Goal: Ask a question: Seek information or help from site administrators or community

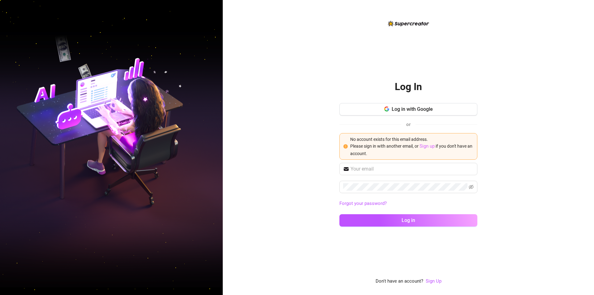
click at [430, 145] on link "Sign up" at bounding box center [426, 146] width 15 height 6
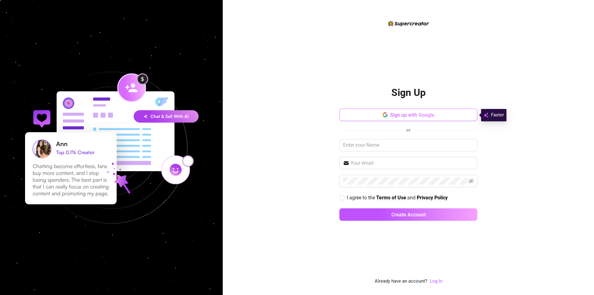
click at [417, 112] on span "Sign up with Google" at bounding box center [412, 115] width 44 height 6
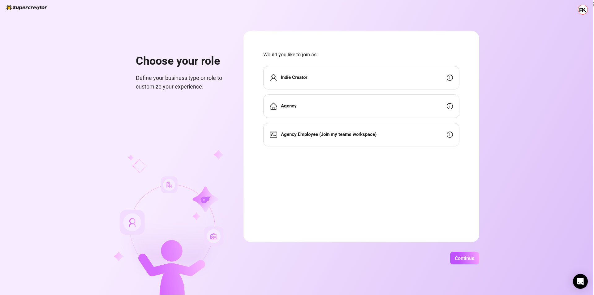
click at [300, 76] on strong "Indie Creator" at bounding box center [294, 78] width 26 height 6
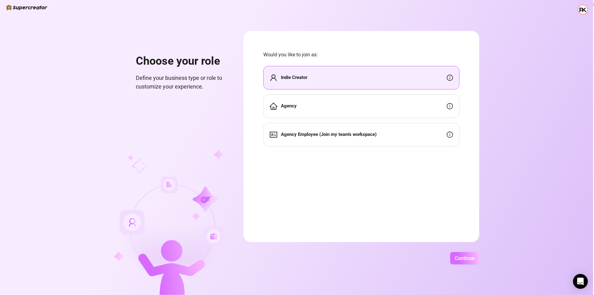
click at [460, 256] on span "Continue" at bounding box center [465, 258] width 20 height 6
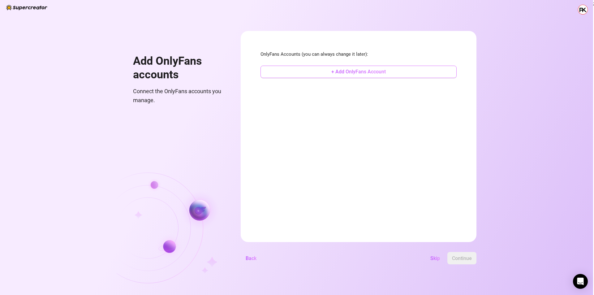
click at [346, 72] on span "+ Add OnlyFans Account" at bounding box center [358, 72] width 54 height 6
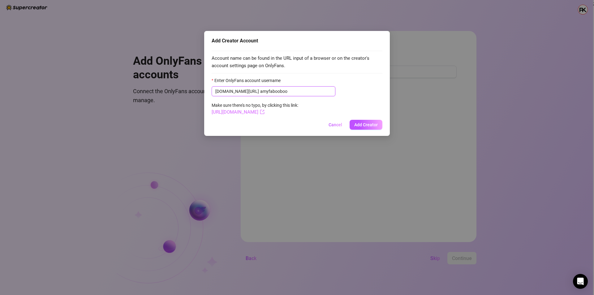
type input "amyfabooboo"
click at [264, 114] on link "[URL][DOMAIN_NAME]" at bounding box center [237, 112] width 53 height 6
click at [372, 129] on button "Add Creator" at bounding box center [365, 125] width 33 height 10
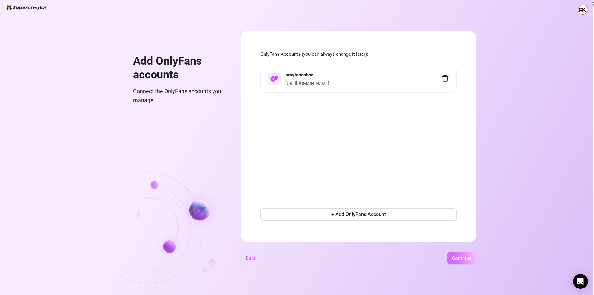
click at [458, 262] on button "Continue" at bounding box center [461, 258] width 29 height 12
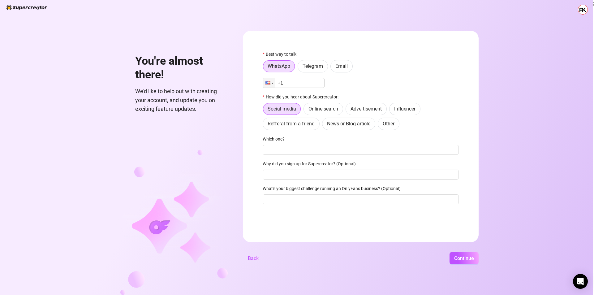
click at [299, 83] on input "+1" at bounding box center [294, 83] width 62 height 10
type input "[PHONE_NUMBER]"
click at [302, 121] on span "Refferal from a friend" at bounding box center [290, 124] width 47 height 6
click at [264, 125] on input "Refferal from a friend" at bounding box center [264, 125] width 0 height 0
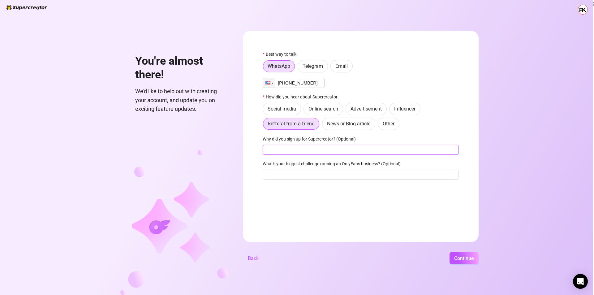
click at [307, 151] on input "Why did you sign up for Supercreator? (Optional)" at bounding box center [361, 150] width 196 height 10
type input "My friend recommends it"
click at [335, 173] on input "What's your biggest challenge running an OnlyFans business? (Optional)" at bounding box center [361, 174] width 196 height 10
click at [359, 150] on input "My friend recommends it" at bounding box center [361, 150] width 196 height 10
click at [463, 255] on span "Continue" at bounding box center [464, 258] width 20 height 6
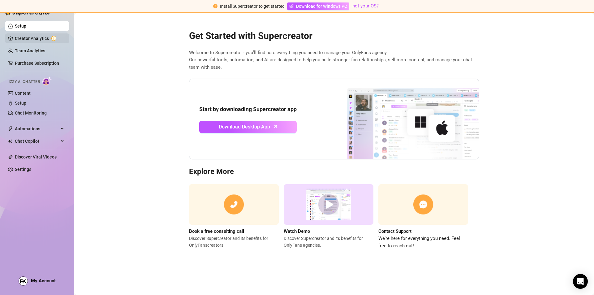
click at [39, 39] on link "Creator Analytics" at bounding box center [39, 38] width 49 height 10
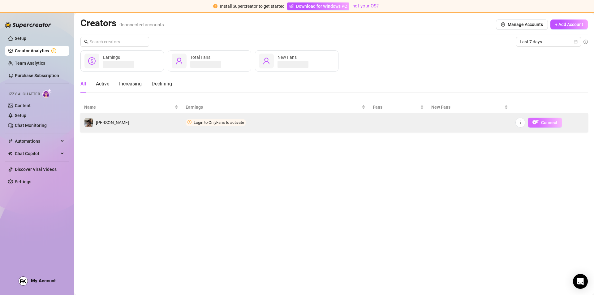
click at [540, 122] on button "Connect" at bounding box center [544, 122] width 34 height 10
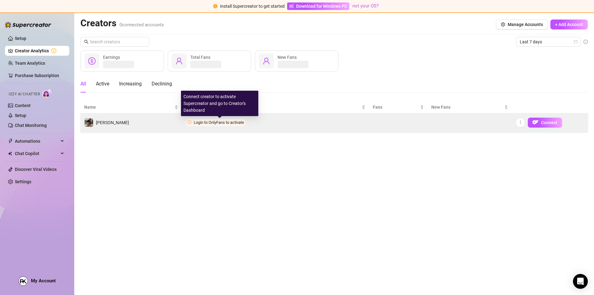
click at [207, 120] on span "Login to OnlyFans to activate" at bounding box center [219, 122] width 50 height 5
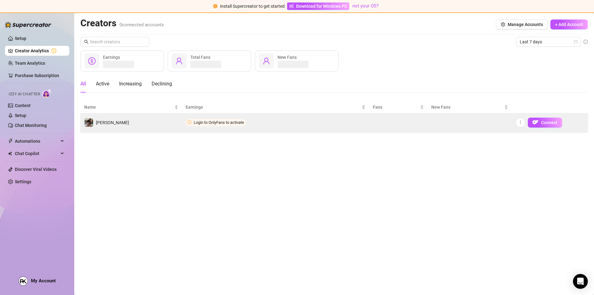
click at [262, 125] on td "Login to OnlyFans to activate" at bounding box center [275, 122] width 187 height 19
click at [551, 125] on button "Connect" at bounding box center [544, 122] width 34 height 10
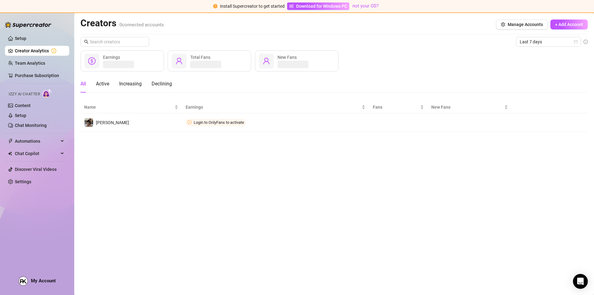
click at [404, 63] on div "Earnings Total Fans New Fans" at bounding box center [333, 60] width 507 height 21
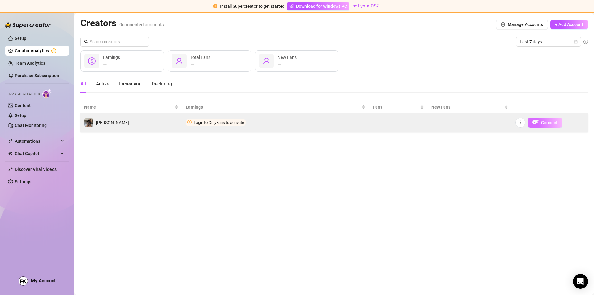
click at [549, 122] on span "Connect" at bounding box center [549, 122] width 16 height 5
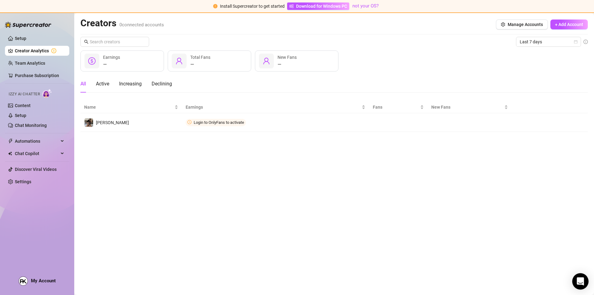
click at [579, 279] on icon "Open Intercom Messenger" at bounding box center [579, 281] width 7 height 8
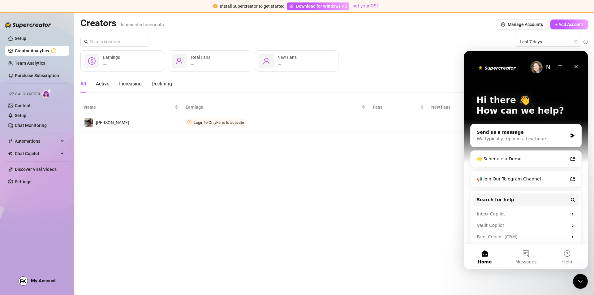
click at [512, 131] on div "Send us a message" at bounding box center [521, 132] width 91 height 6
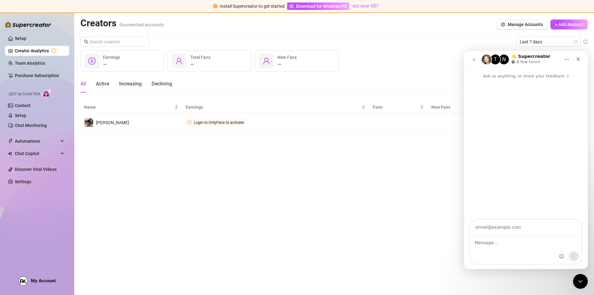
click at [486, 230] on input "Your email" at bounding box center [525, 228] width 103 height 16
type input "[EMAIL_ADDRESS][DOMAIN_NAME]"
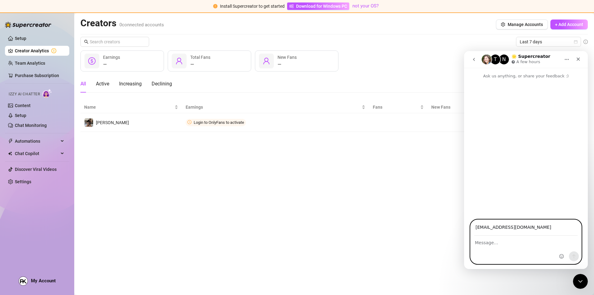
click at [498, 241] on textarea "Message…" at bounding box center [525, 241] width 111 height 11
type textarea "S"
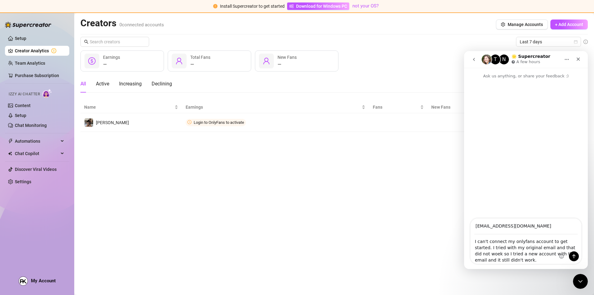
click at [567, 245] on div "Intercom messenger" at bounding box center [569, 240] width 24 height 45
click at [567, 248] on div "Intercom messenger" at bounding box center [569, 240] width 24 height 45
click at [566, 248] on div "Intercom messenger" at bounding box center [569, 240] width 24 height 45
click at [560, 248] on div "Intercom messenger" at bounding box center [569, 240] width 24 height 45
click at [545, 250] on textarea "I can't connect my onlyfans account to get started. I tried with my original em…" at bounding box center [525, 248] width 111 height 29
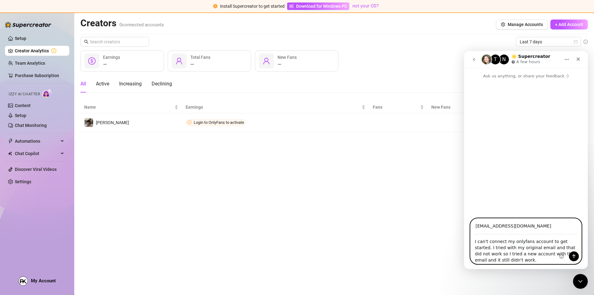
type textarea "I can't connect my onlyfans account to get started. I tried with my original em…"
click at [576, 256] on button "Send a message…" at bounding box center [574, 256] width 10 height 10
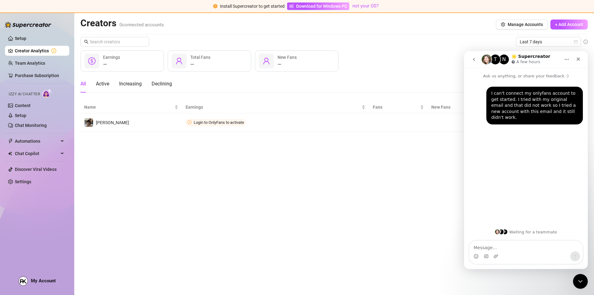
click at [499, 61] on div "N" at bounding box center [504, 59] width 10 height 10
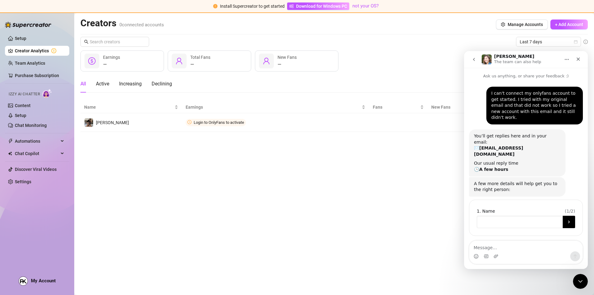
click at [501, 216] on input "Name" at bounding box center [519, 222] width 86 height 12
click at [574, 216] on button "Submit" at bounding box center [568, 222] width 12 height 12
click at [522, 216] on input "Name" at bounding box center [519, 222] width 86 height 12
type input "Amyfabooboo"
click at [572, 216] on button "Submit" at bounding box center [568, 222] width 12 height 12
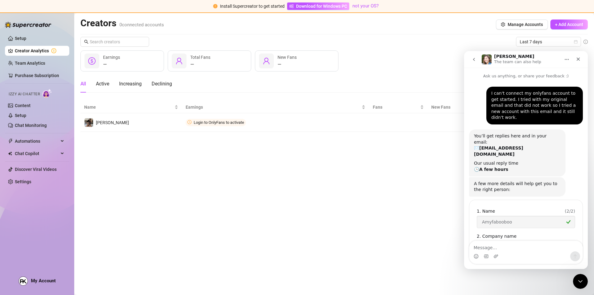
scroll to position [12, 0]
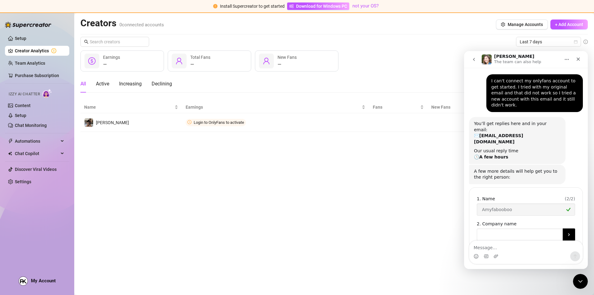
click at [521, 228] on input "Company name" at bounding box center [519, 234] width 86 height 12
type input "Amyfabooboo"
click at [566, 232] on icon "Submit" at bounding box center [568, 234] width 5 height 5
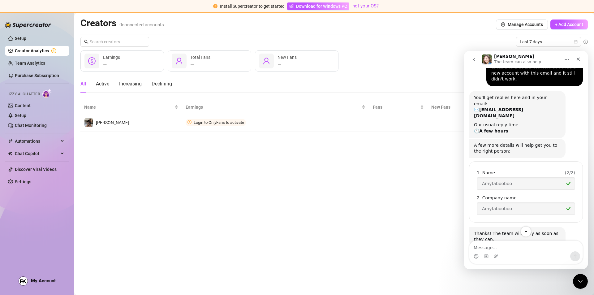
scroll to position [39, 0]
